Goal: Task Accomplishment & Management: Manage account settings

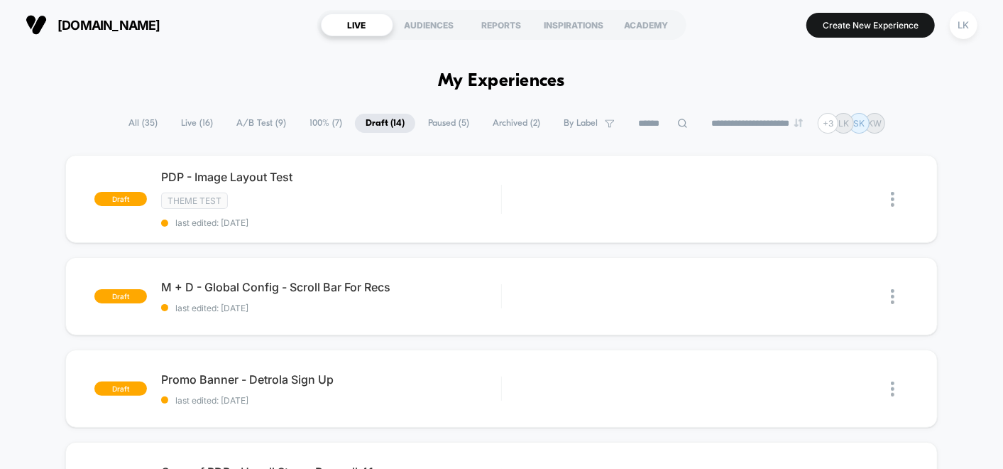
click at [243, 114] on span "A/B Test ( 9 )" at bounding box center [261, 123] width 71 height 19
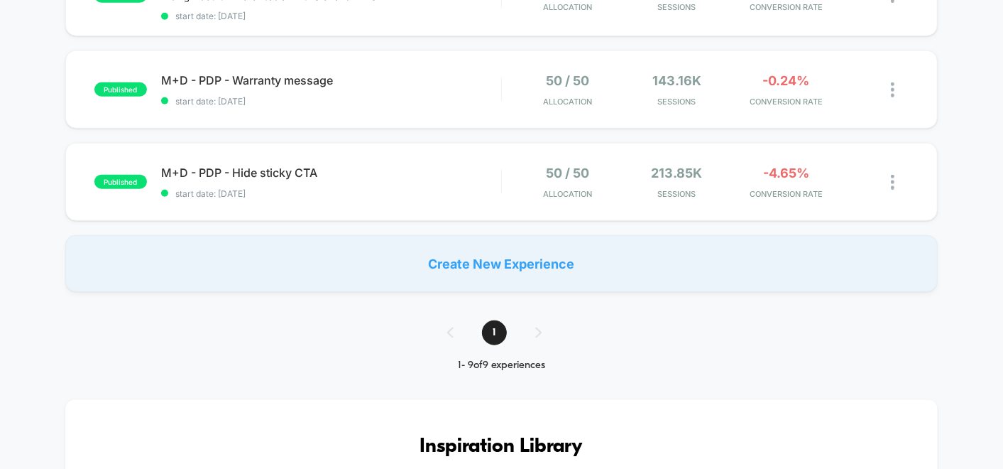
scroll to position [868, 0]
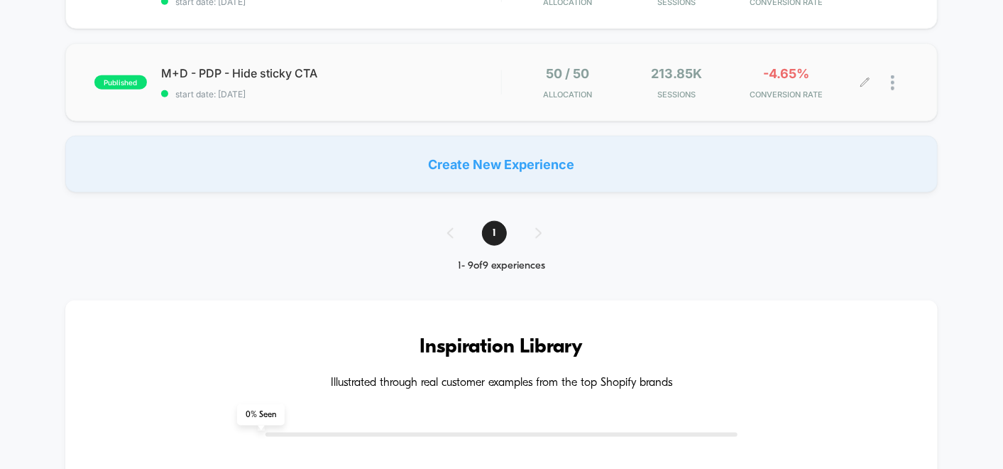
click at [861, 77] on icon at bounding box center [865, 82] width 11 height 11
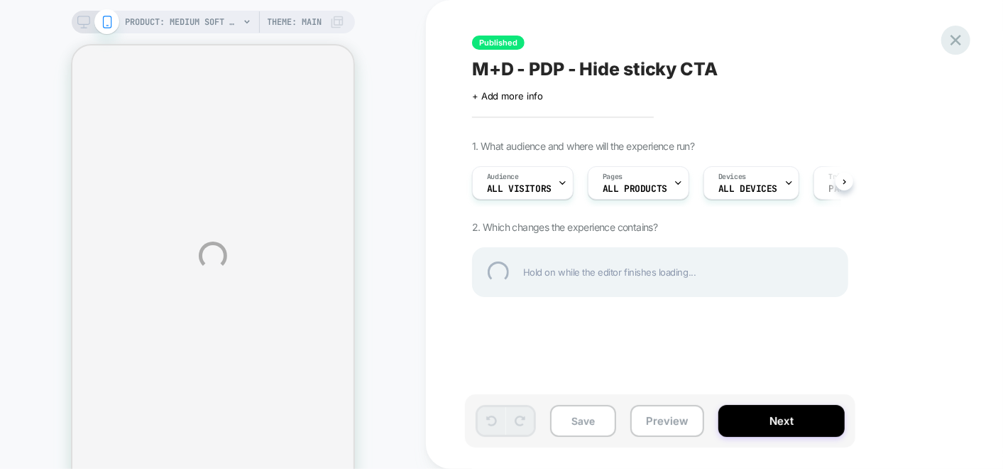
click at [957, 45] on div at bounding box center [956, 40] width 29 height 29
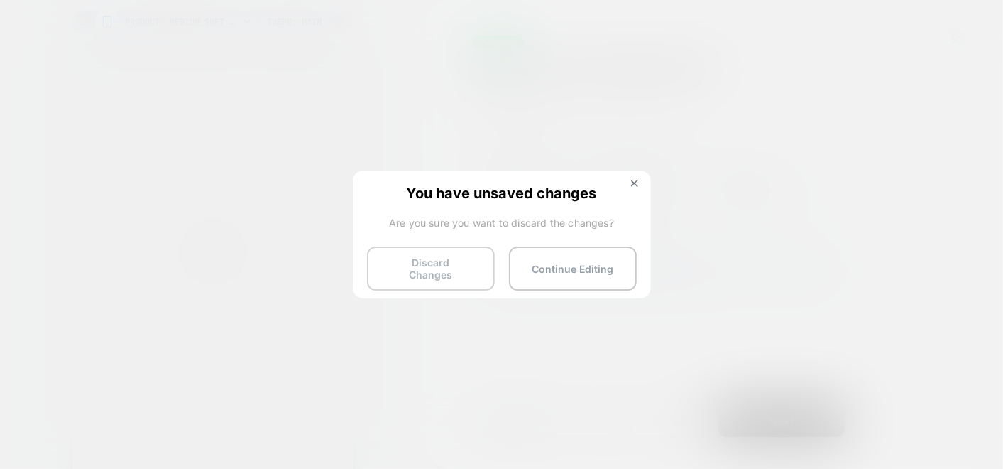
click at [432, 265] on button "Discard Changes" at bounding box center [431, 268] width 128 height 44
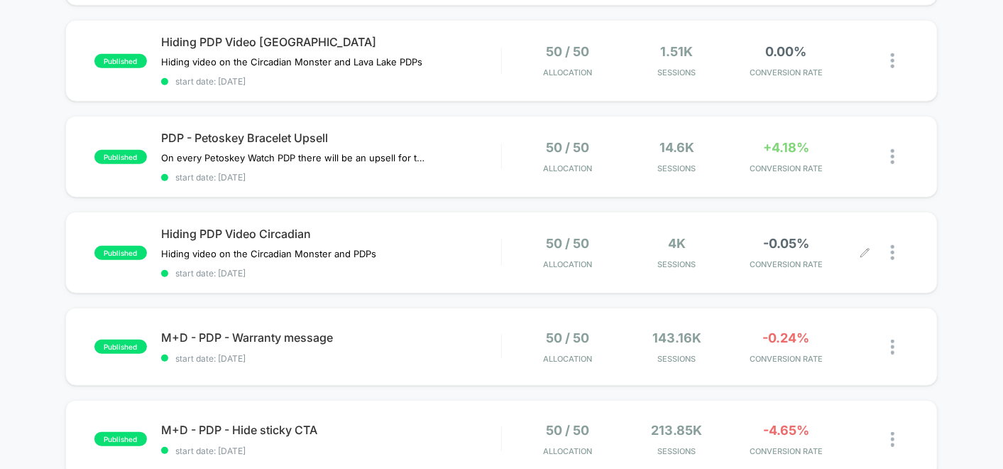
scroll to position [631, 0]
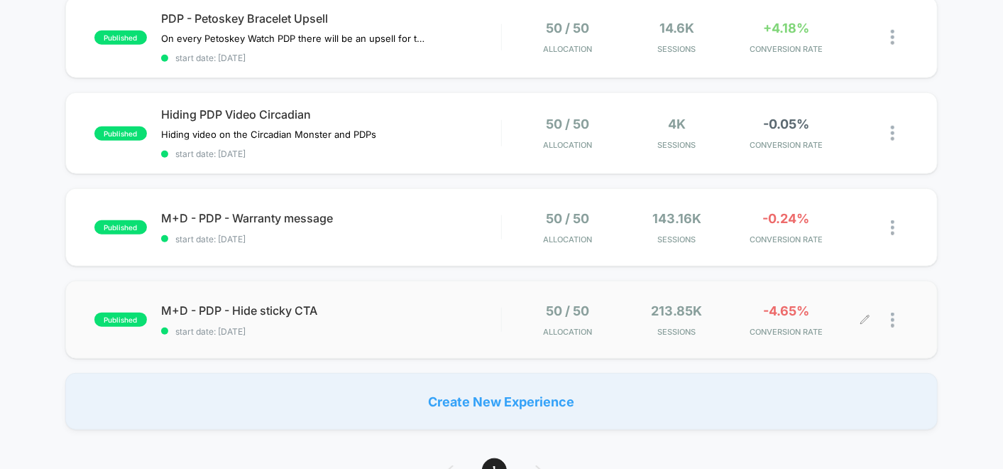
click at [895, 319] on div at bounding box center [900, 319] width 18 height 33
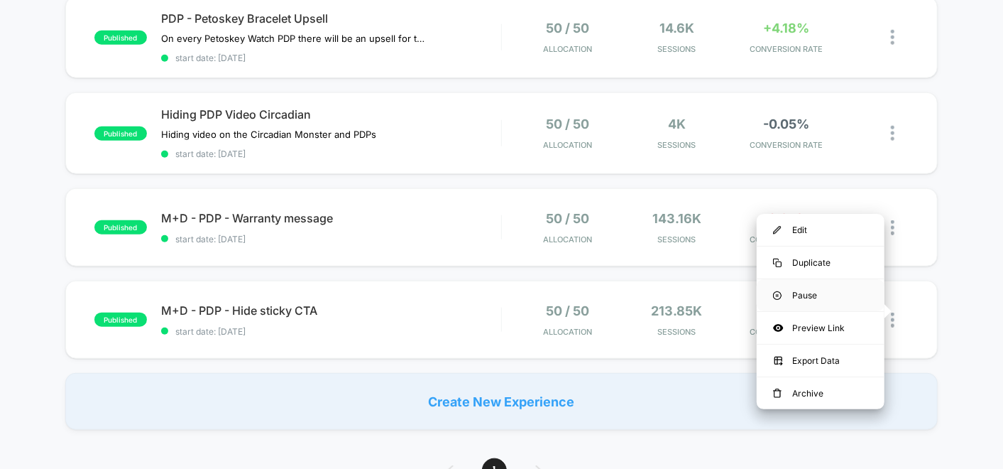
click at [793, 302] on div "Pause" at bounding box center [821, 295] width 128 height 32
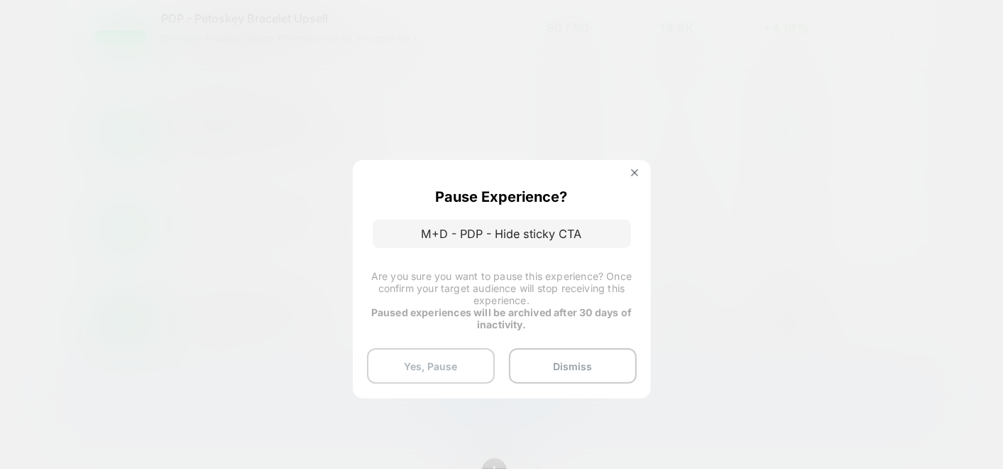
click at [446, 367] on button "Yes, Pause" at bounding box center [431, 366] width 128 height 36
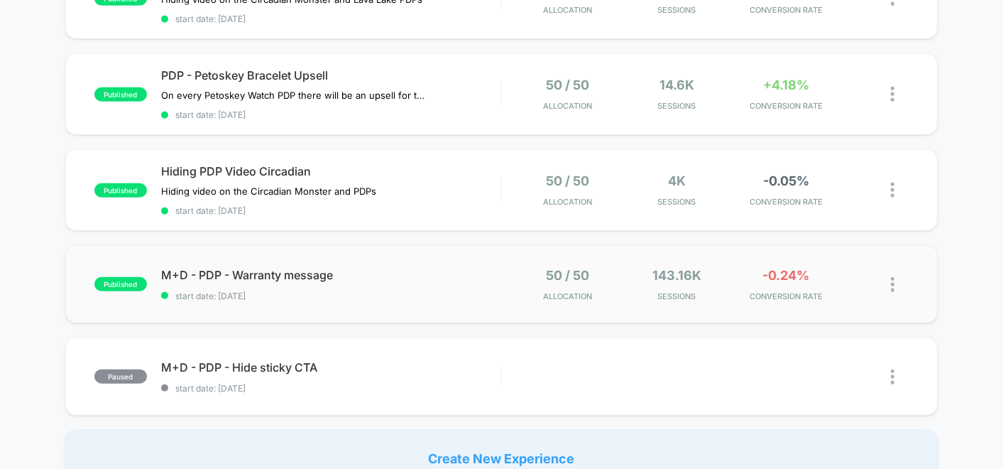
scroll to position [552, 0]
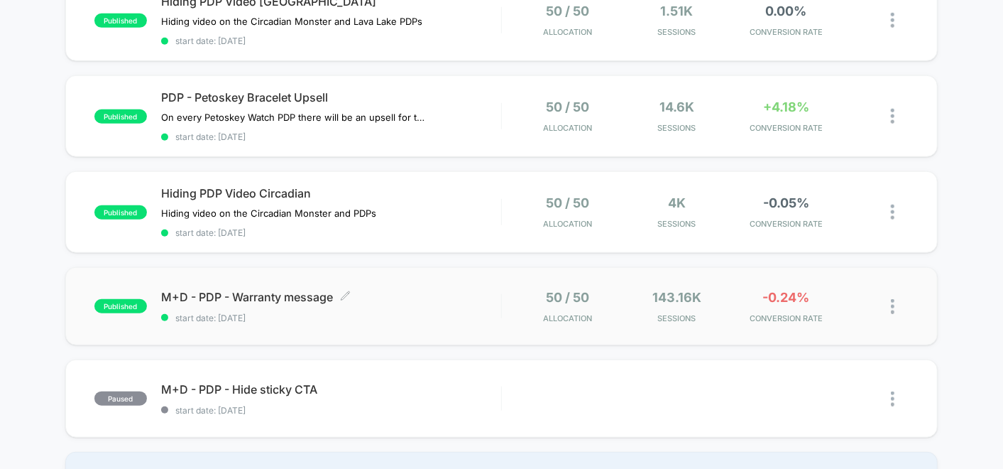
click at [497, 290] on span "M+D - PDP - Warranty message Click to edit experience details" at bounding box center [331, 297] width 340 height 14
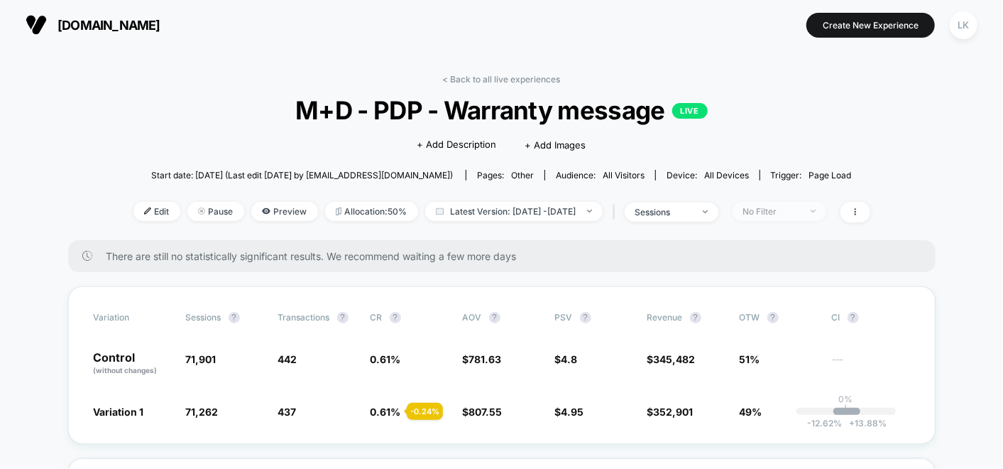
click at [817, 202] on span "No Filter" at bounding box center [780, 211] width 94 height 19
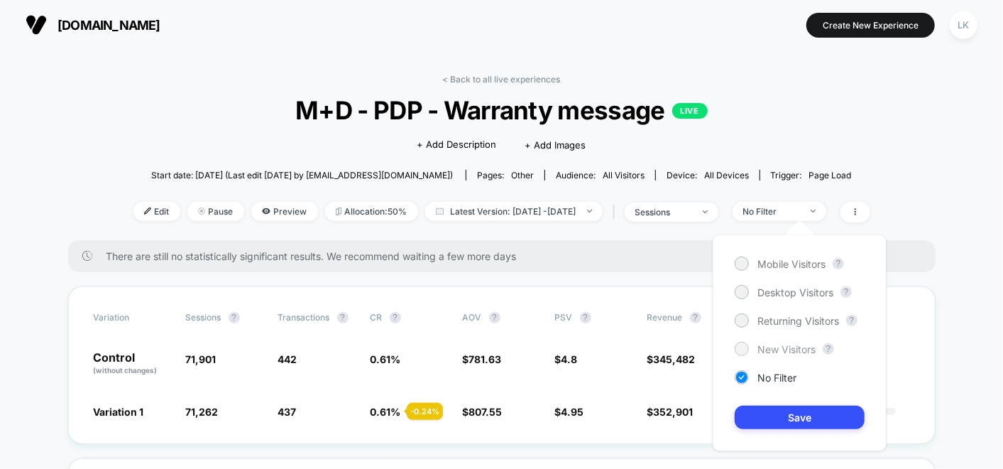
click at [789, 345] on span "New Visitors" at bounding box center [787, 349] width 58 height 12
click at [811, 416] on button "Save" at bounding box center [800, 416] width 130 height 23
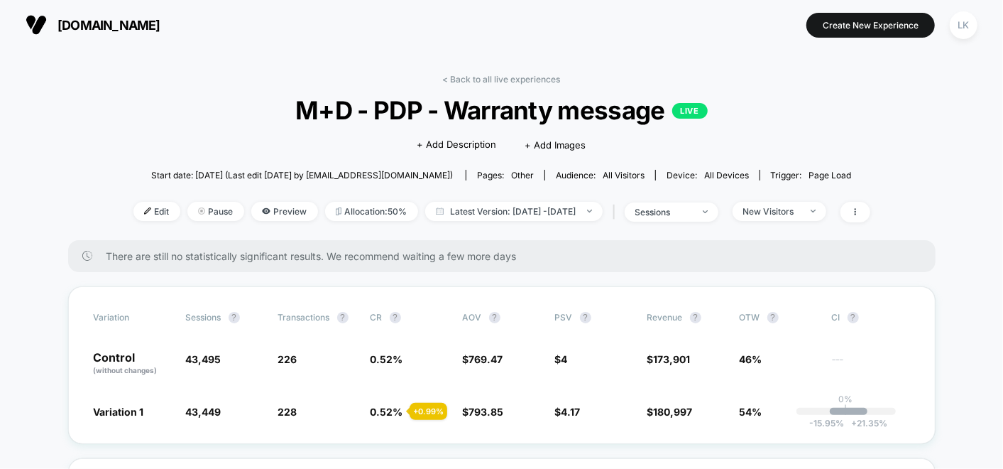
click at [814, 224] on div "< Back to all live experiences M+D - PDP - Warranty message LIVE Click to edit …" at bounding box center [501, 157] width 737 height 166
click at [807, 217] on span "New Visitors" at bounding box center [780, 211] width 94 height 19
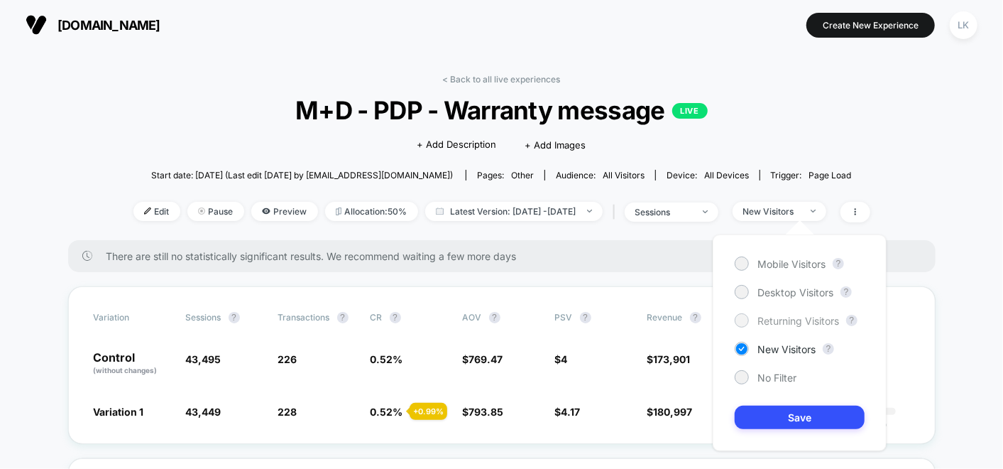
click at [781, 318] on span "Returning Visitors" at bounding box center [799, 321] width 82 height 12
click at [819, 410] on button "Save" at bounding box center [800, 416] width 130 height 23
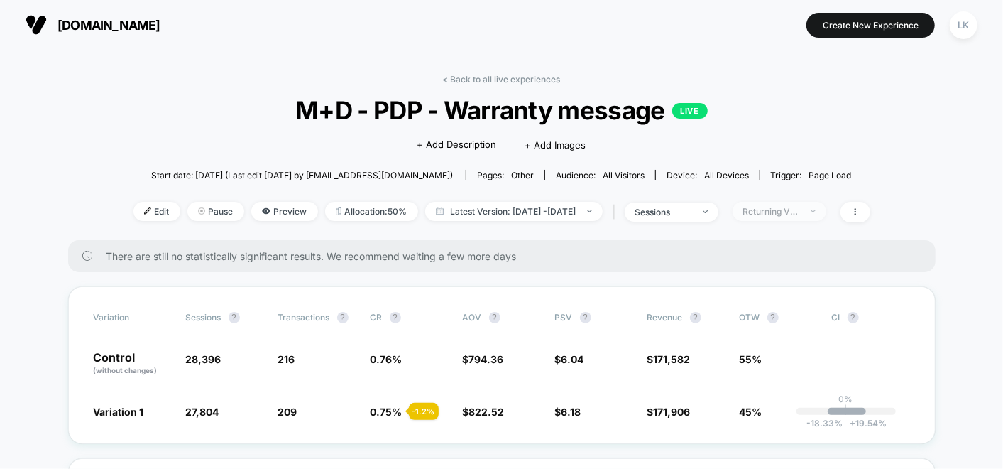
click at [800, 206] on div "Returning Visitors" at bounding box center [771, 211] width 57 height 11
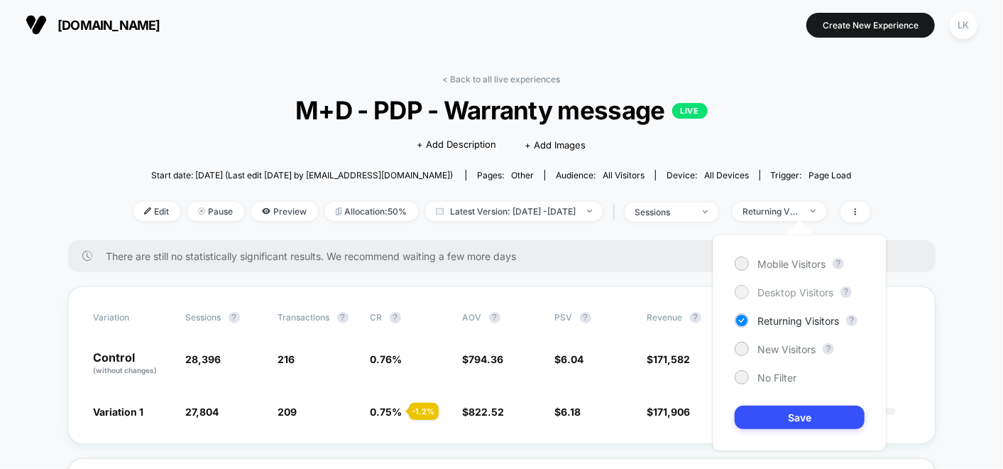
click at [803, 286] on span "Desktop Visitors" at bounding box center [796, 292] width 76 height 12
click at [812, 399] on div "Mobile Visitors ? Desktop Visitors ? Returning Visitors ? New Visitors ? No Fil…" at bounding box center [800, 342] width 174 height 217
click at [807, 413] on button "Save" at bounding box center [800, 416] width 130 height 23
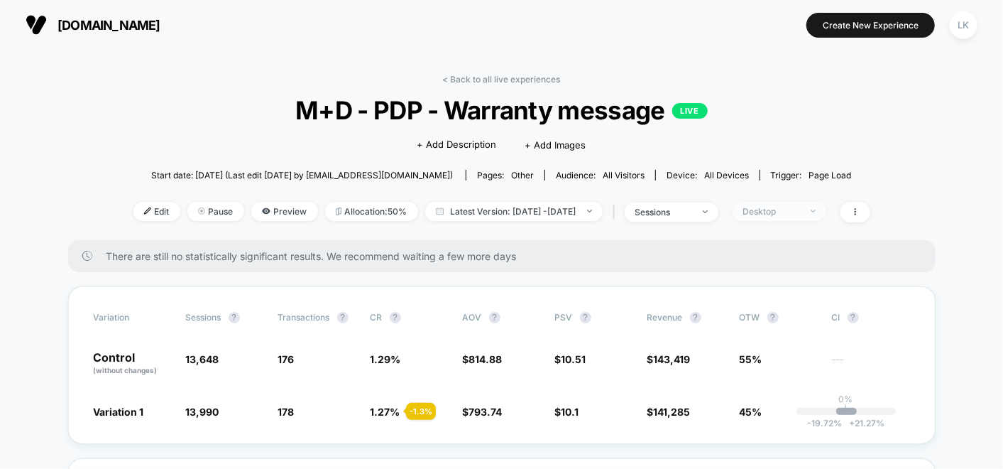
click at [826, 205] on span "Desktop" at bounding box center [780, 211] width 94 height 19
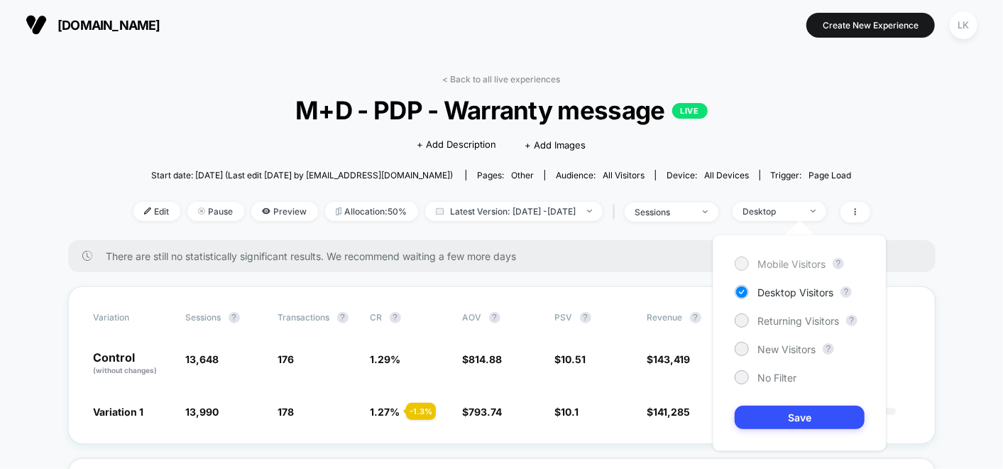
click at [785, 260] on span "Mobile Visitors" at bounding box center [792, 264] width 68 height 12
click at [803, 422] on button "Save" at bounding box center [800, 416] width 130 height 23
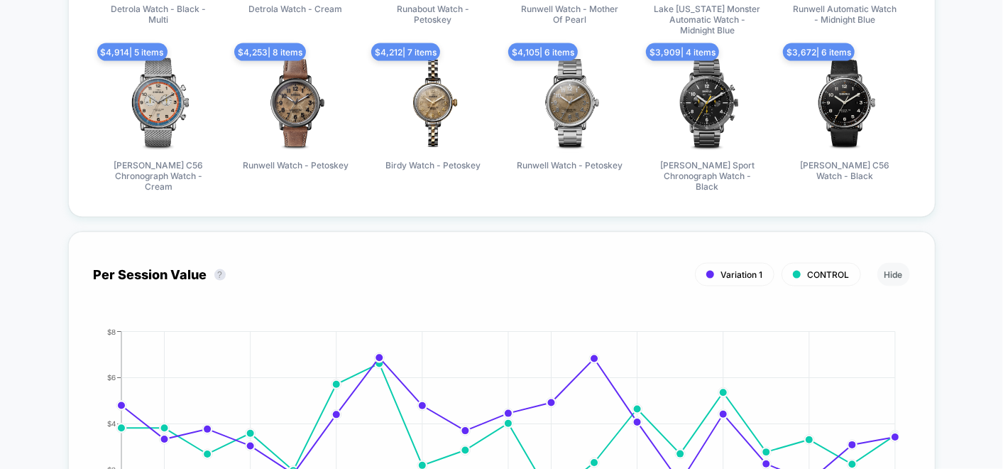
scroll to position [1262, 0]
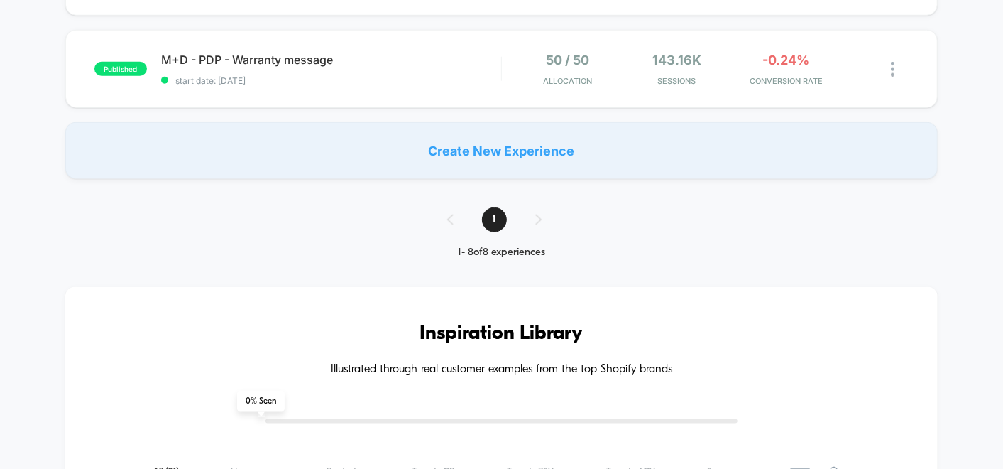
scroll to position [631, 0]
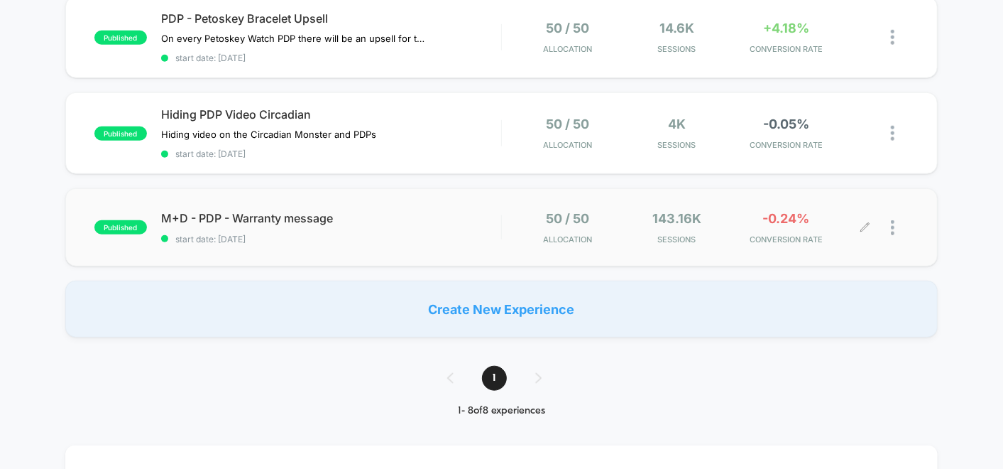
click at [888, 217] on div at bounding box center [887, 227] width 43 height 33
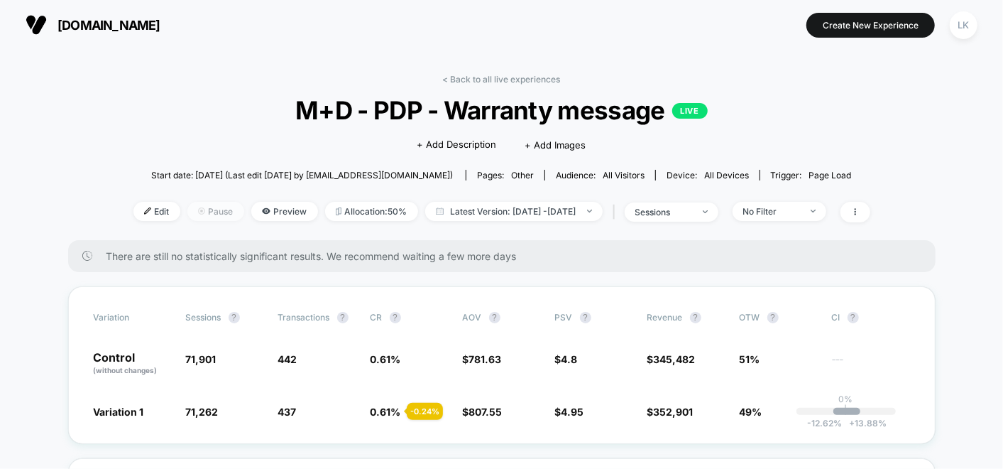
click at [189, 214] on span "Pause" at bounding box center [215, 211] width 57 height 19
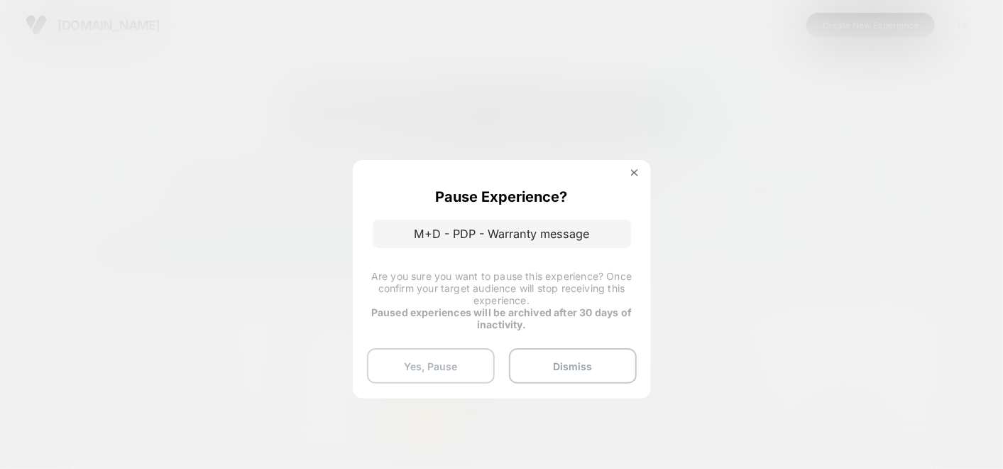
click at [471, 366] on button "Yes, Pause" at bounding box center [431, 366] width 128 height 36
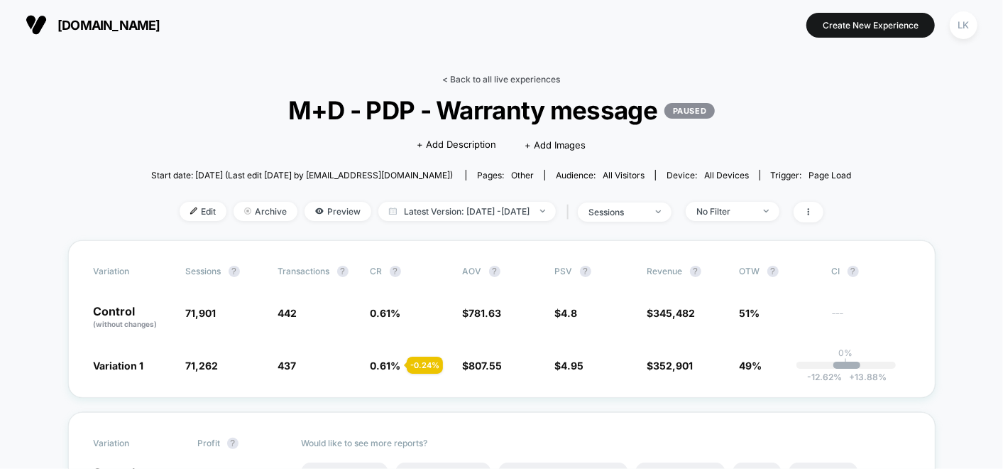
click at [472, 82] on link "< Back to all live experiences" at bounding box center [502, 79] width 118 height 11
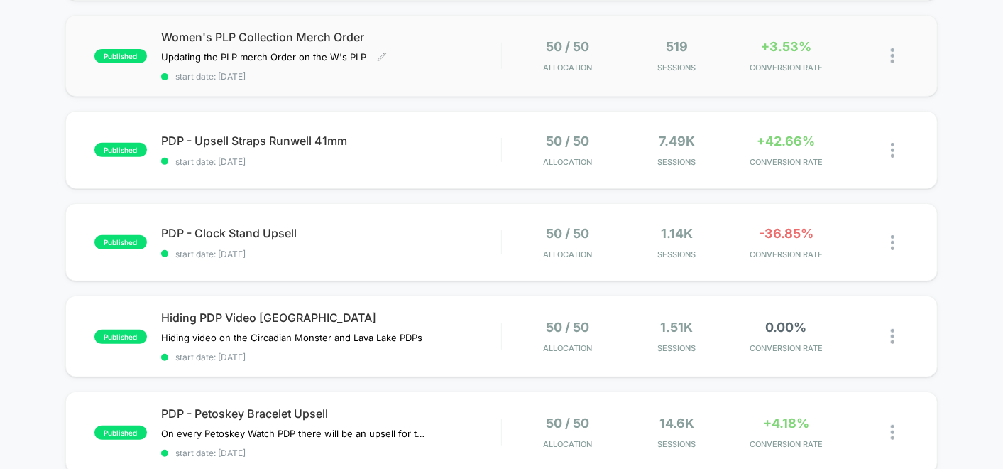
scroll to position [236, 0]
